Goal: Transaction & Acquisition: Purchase product/service

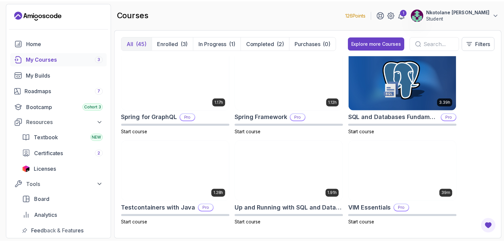
scroll to position [1196, 0]
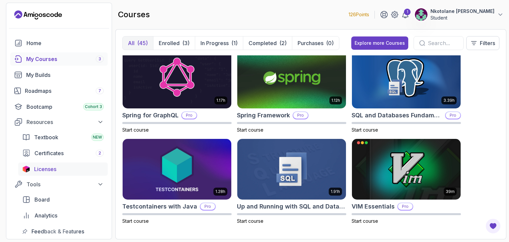
click at [74, 166] on div "Licenses" at bounding box center [69, 169] width 70 height 8
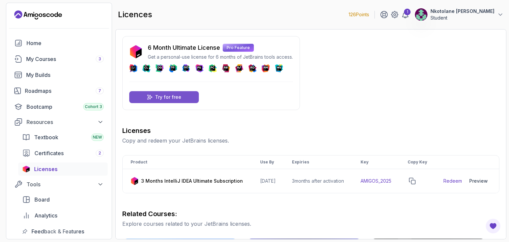
click at [158, 96] on p "Try for free" at bounding box center [168, 97] width 26 height 7
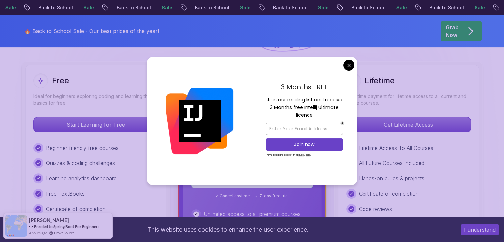
scroll to position [180, 0]
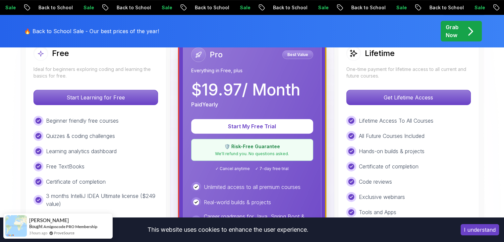
scroll to position [208, 0]
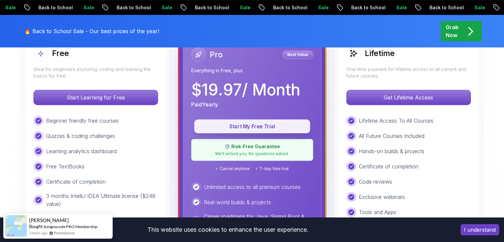
click at [272, 121] on button "Start My Free Trial" at bounding box center [252, 126] width 116 height 14
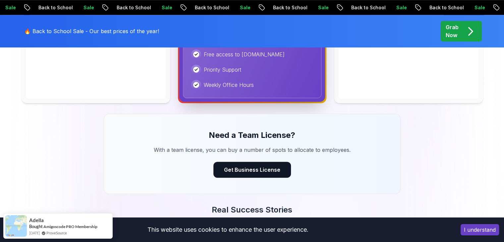
scroll to position [453, 0]
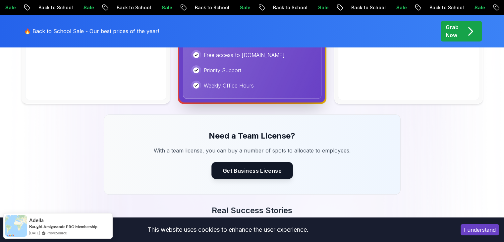
click at [270, 174] on button "Get Business License" at bounding box center [253, 170] width 82 height 17
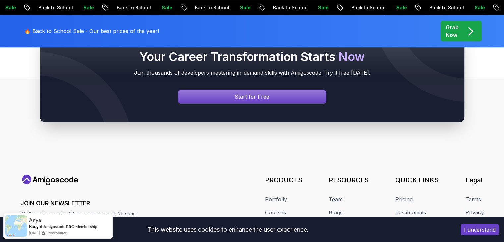
scroll to position [644, 0]
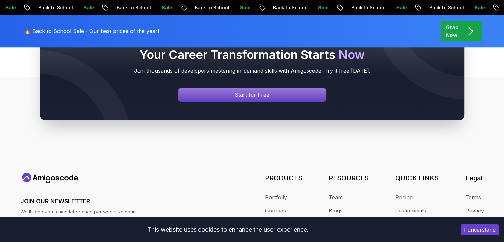
click at [467, 10] on p "Sale" at bounding box center [477, 7] width 21 height 7
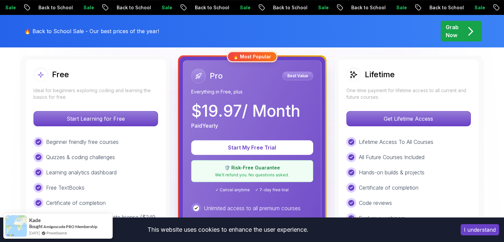
scroll to position [188, 0]
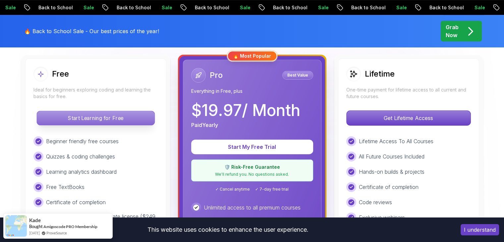
click at [113, 117] on p "Start Learning for Free" at bounding box center [96, 118] width 118 height 14
